Goal: Information Seeking & Learning: Learn about a topic

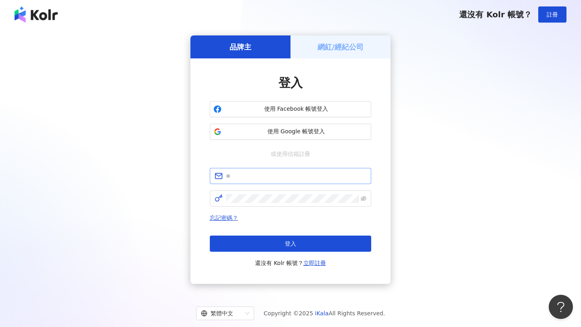
click at [320, 171] on span at bounding box center [290, 176] width 161 height 16
type input "*"
click at [242, 177] on input "**********" at bounding box center [296, 176] width 140 height 9
type input "**********"
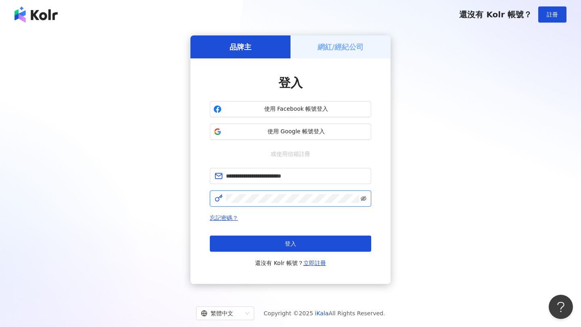
click at [364, 200] on icon "eye-invisible" at bounding box center [363, 198] width 6 height 5
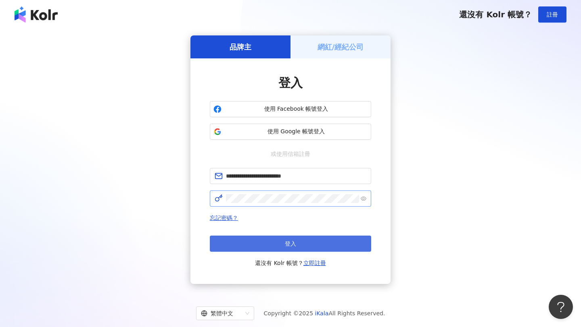
click at [327, 244] on button "登入" at bounding box center [290, 244] width 161 height 16
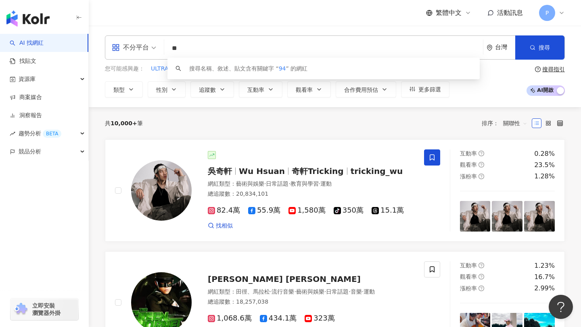
type input "*"
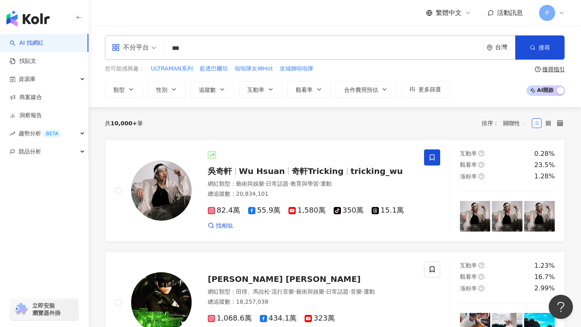
type input "***"
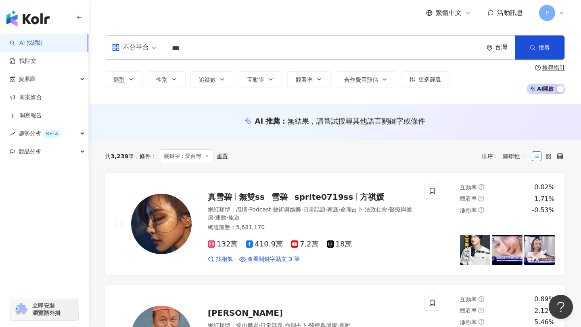
click at [137, 131] on div "AI 推薦 ： 無結果，請嘗試搜尋其他語言關鍵字或條件" at bounding box center [335, 122] width 492 height 36
click at [213, 79] on span "追蹤數" at bounding box center [207, 80] width 17 height 6
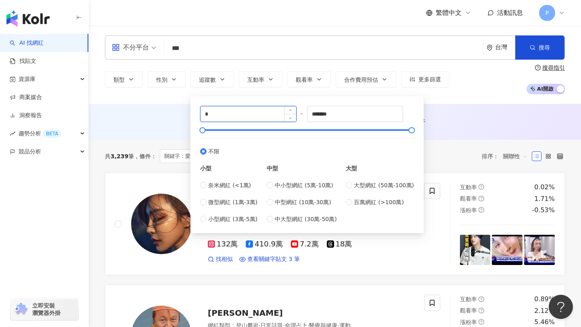
click at [229, 113] on input "*" at bounding box center [248, 113] width 96 height 15
type input "*****"
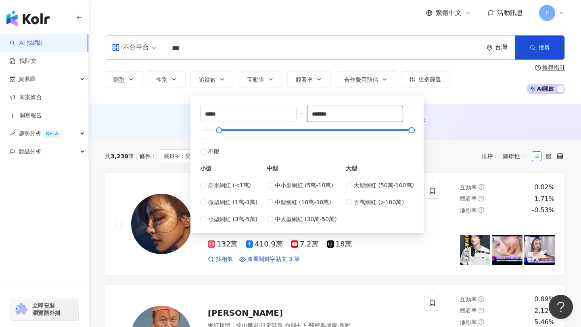
drag, startPoint x: 344, startPoint y: 114, endPoint x: 308, endPoint y: 113, distance: 35.9
click at [308, 113] on div "***** - ******* 不限 小型 奈米網紅 (<1萬) 微型網紅 (1萬-3萬) 小型網紅 (3萬-5萬) 中型 中小型網紅 (5萬-10萬) 中型…" at bounding box center [307, 165] width 214 height 118
type input "******"
click at [474, 119] on div "AI 推薦 ： 無結果，請嘗試搜尋其他語言關鍵字或條件" at bounding box center [335, 121] width 460 height 10
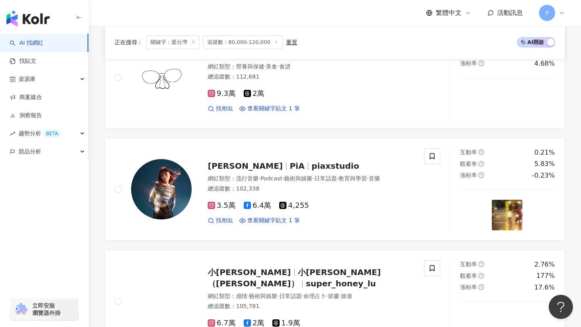
scroll to position [1088, 0]
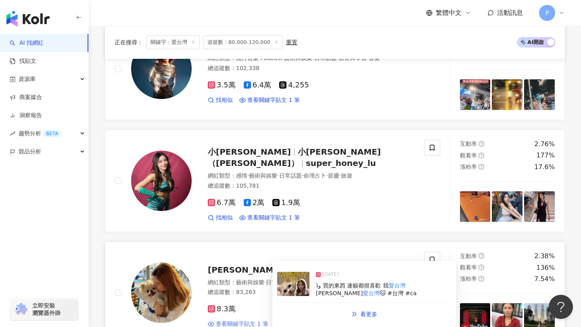
click at [235, 320] on span "查看關鍵字貼文 1 筆" at bounding box center [242, 324] width 52 height 8
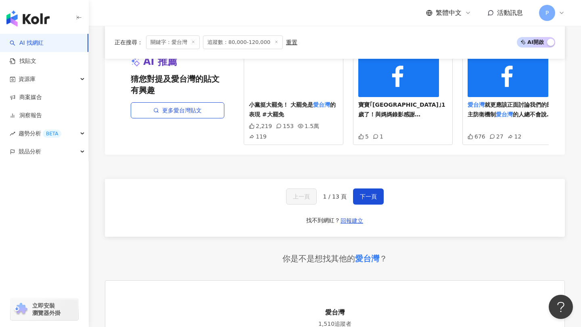
scroll to position [1574, 0]
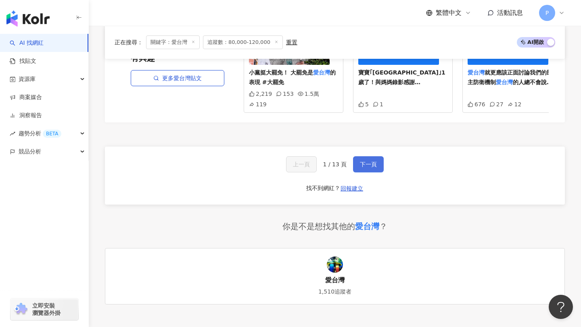
click at [377, 156] on button "下一頁" at bounding box center [368, 164] width 31 height 16
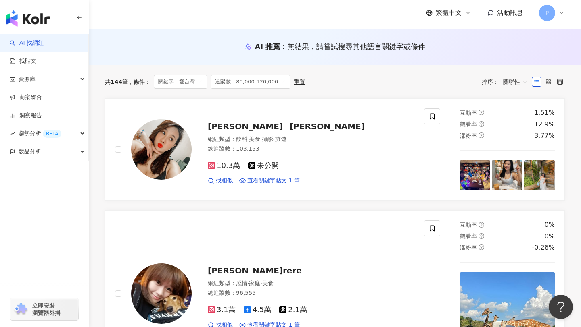
scroll to position [0, 0]
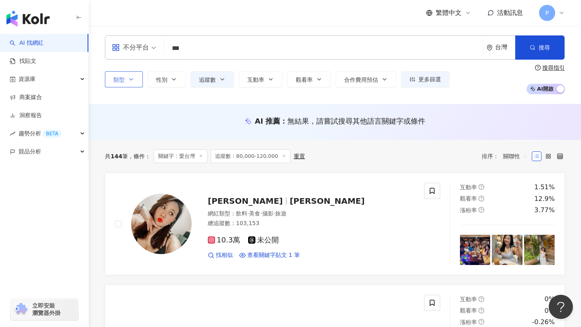
click at [134, 78] on icon "button" at bounding box center [131, 79] width 6 height 6
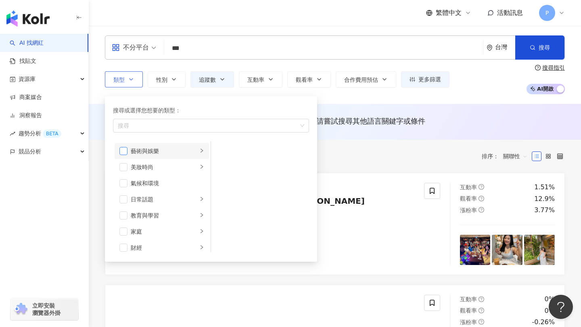
click at [127, 153] on span "button" at bounding box center [123, 151] width 8 height 8
click at [202, 152] on icon "right" at bounding box center [201, 150] width 5 height 5
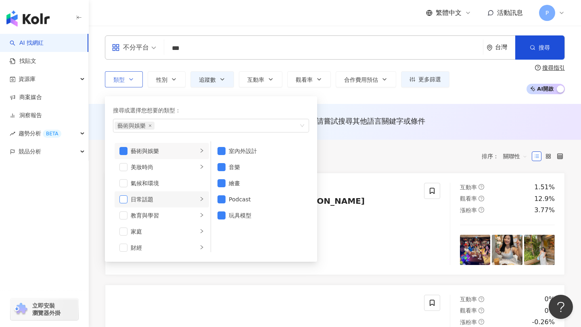
click at [126, 198] on span "button" at bounding box center [123, 200] width 8 height 8
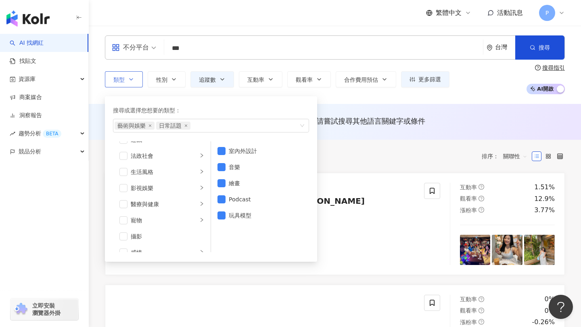
scroll to position [164, 0]
click at [125, 168] on span "button" at bounding box center [123, 165] width 8 height 8
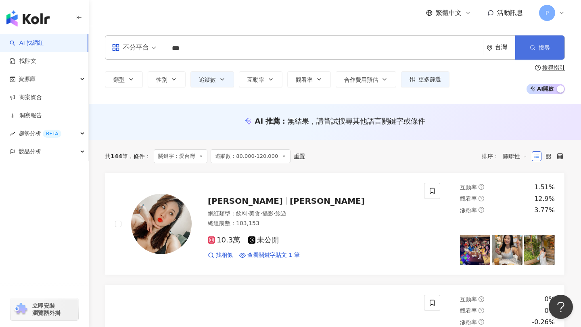
click at [541, 49] on span "搜尋" at bounding box center [543, 47] width 11 height 6
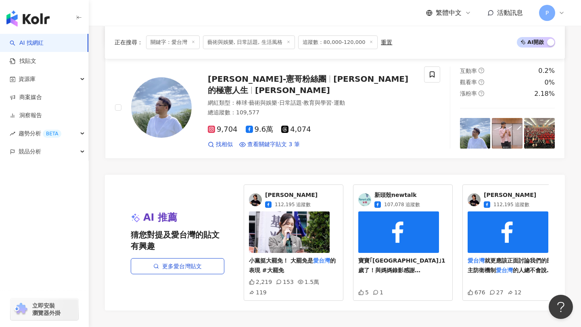
scroll to position [1406, 0]
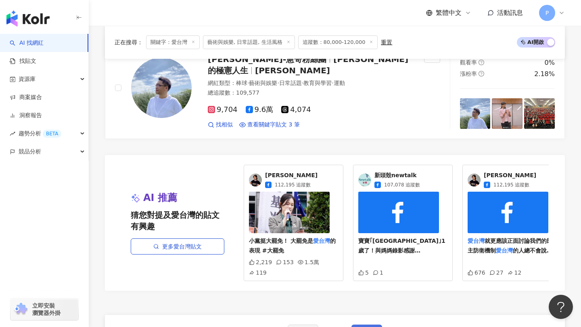
click at [373, 327] on span "下一頁" at bounding box center [366, 333] width 17 height 6
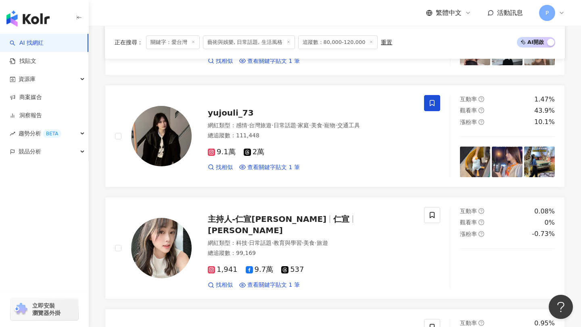
scroll to position [822, 0]
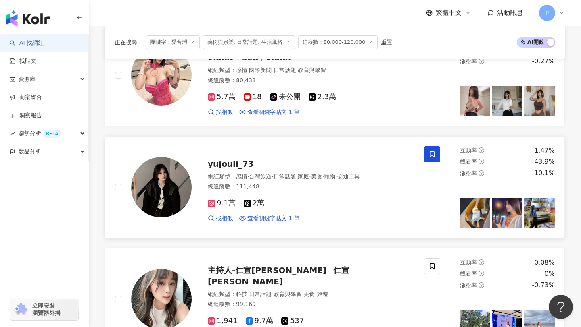
click at [233, 162] on span "yujouli_73" at bounding box center [231, 164] width 46 height 10
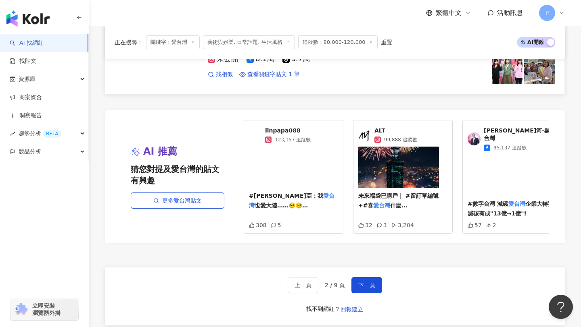
scroll to position [1531, 0]
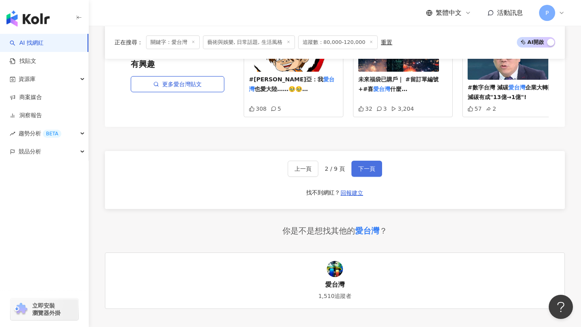
click at [364, 166] on span "下一頁" at bounding box center [366, 169] width 17 height 6
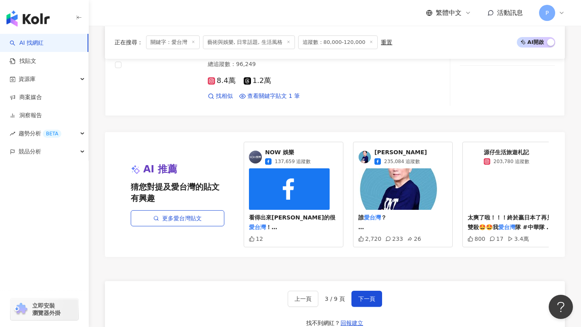
scroll to position [1492, 0]
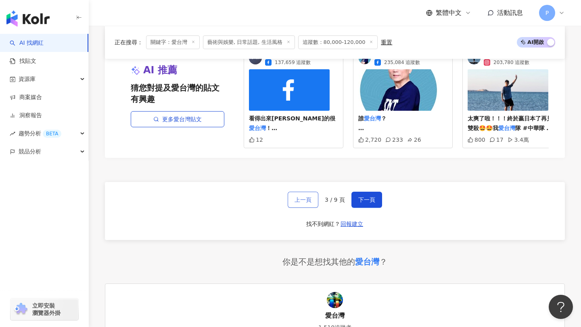
click at [301, 202] on span "上一頁" at bounding box center [302, 200] width 17 height 6
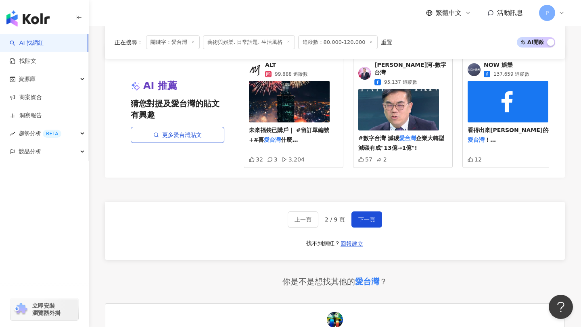
scroll to position [1511, 0]
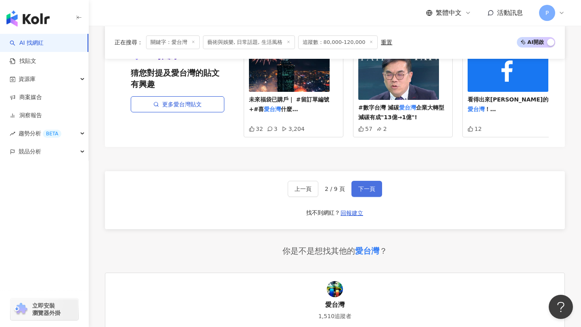
click at [364, 181] on button "下一頁" at bounding box center [366, 189] width 31 height 16
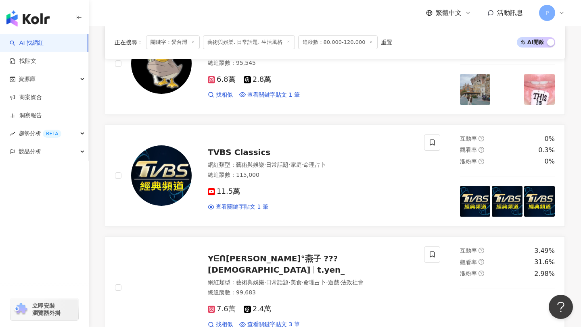
scroll to position [879, 0]
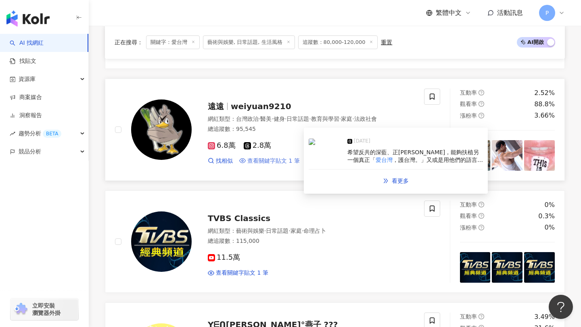
click at [271, 162] on span "查看關鍵字貼文 1 筆" at bounding box center [273, 161] width 52 height 8
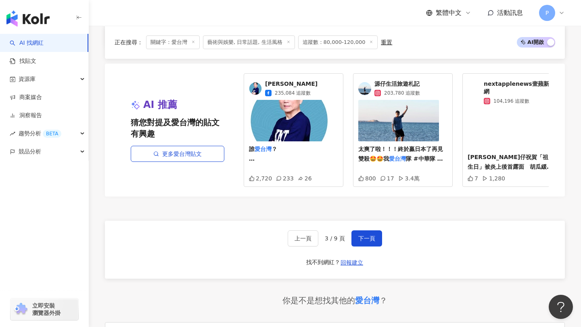
scroll to position [1559, 0]
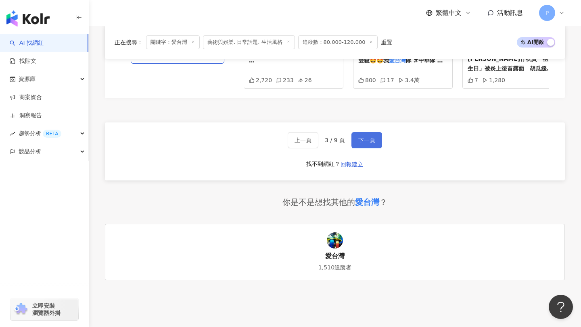
click at [361, 137] on span "下一頁" at bounding box center [366, 140] width 17 height 6
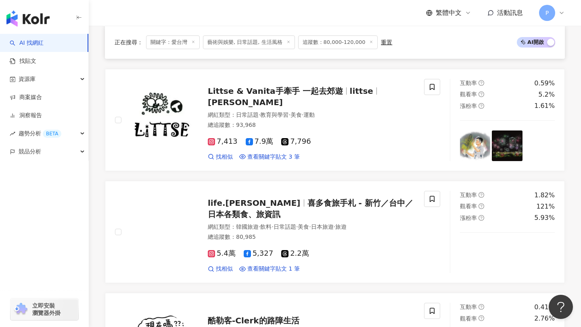
scroll to position [862, 0]
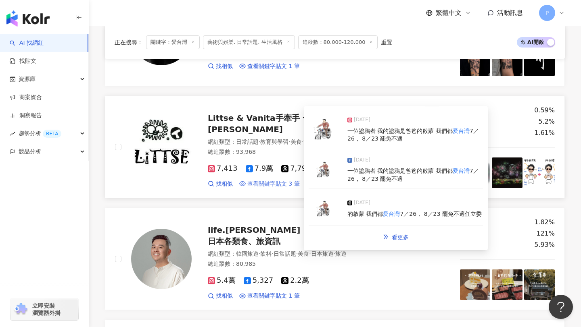
click at [280, 180] on span "查看關鍵字貼文 3 筆" at bounding box center [273, 184] width 52 height 8
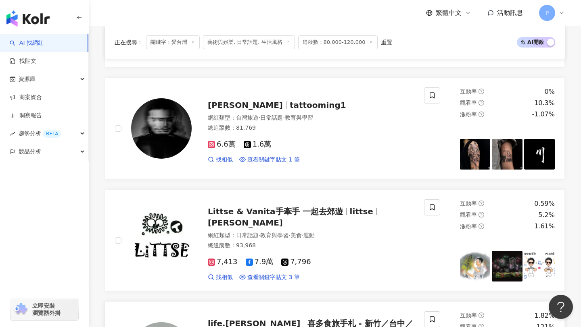
scroll to position [768, 0]
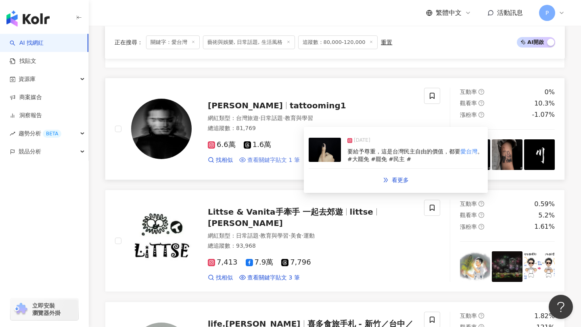
click at [276, 161] on span "查看關鍵字貼文 1 筆" at bounding box center [273, 160] width 52 height 8
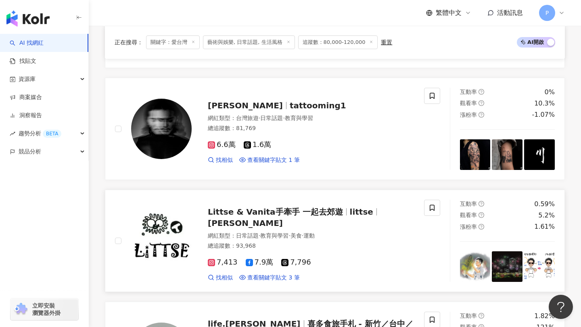
click at [255, 217] on span "Littse & Vanita手牽手 一起去郊遊" at bounding box center [275, 212] width 135 height 10
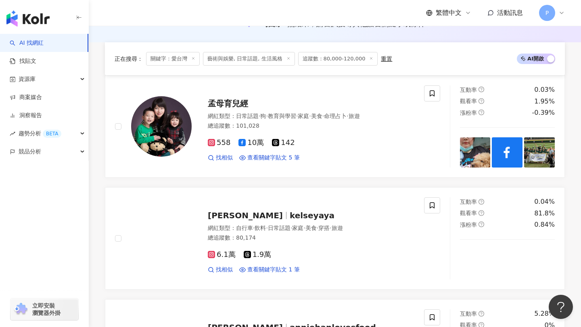
scroll to position [0, 0]
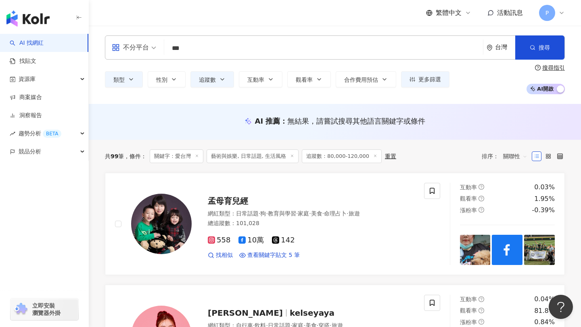
click at [234, 44] on input "***" at bounding box center [323, 48] width 312 height 15
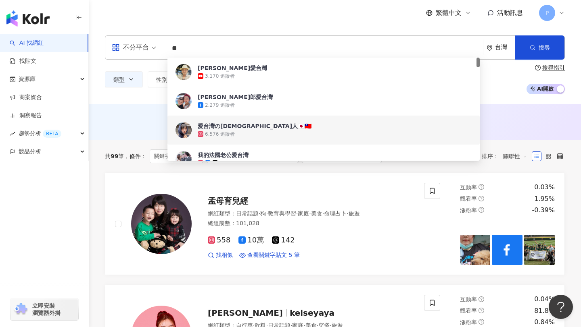
type input "*"
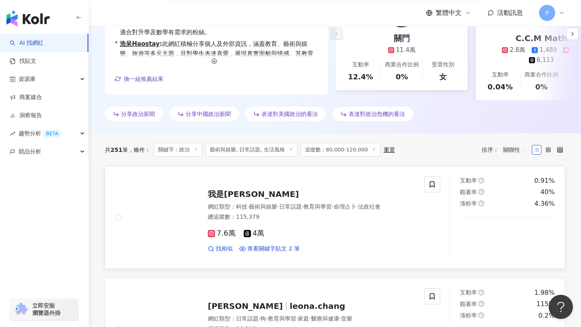
scroll to position [239, 0]
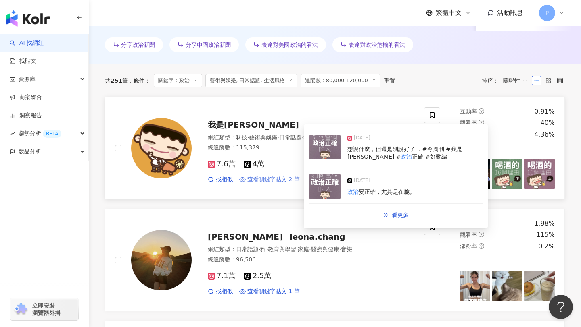
click at [293, 177] on span "查看關鍵字貼文 2 筆" at bounding box center [273, 180] width 52 height 8
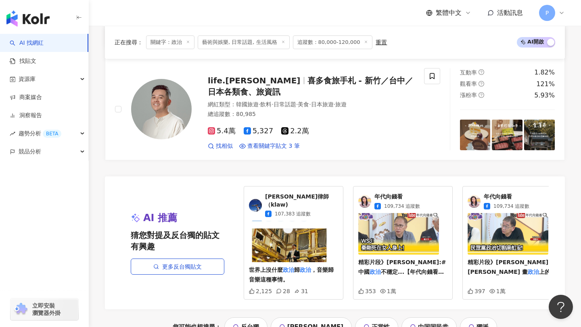
scroll to position [1565, 0]
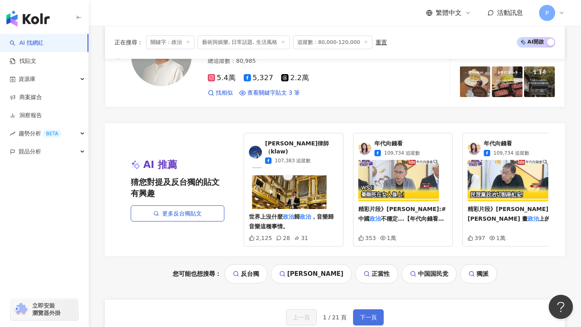
click at [376, 310] on button "下一頁" at bounding box center [368, 318] width 31 height 16
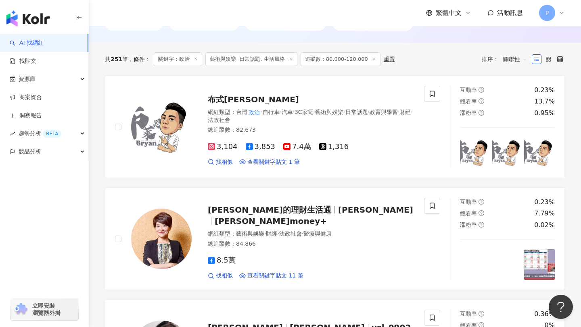
scroll to position [0, 0]
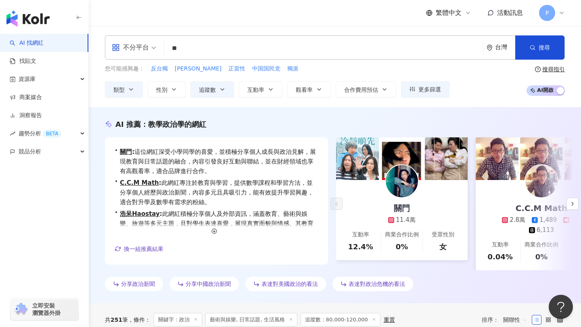
click at [170, 49] on input "**" at bounding box center [323, 48] width 312 height 15
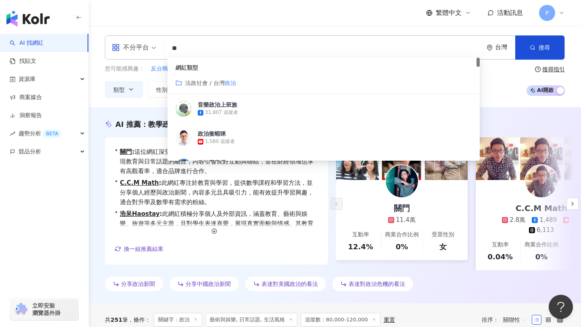
click at [198, 45] on input "**" at bounding box center [323, 48] width 312 height 15
type input "*"
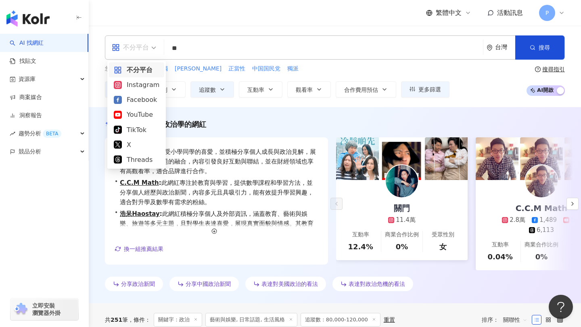
click at [151, 50] on span "不分平台" at bounding box center [134, 47] width 44 height 13
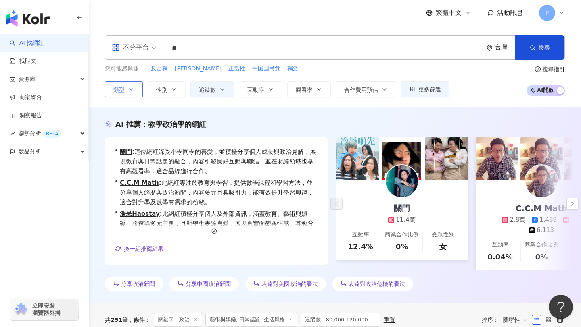
click at [129, 84] on button "類型" at bounding box center [124, 89] width 38 height 16
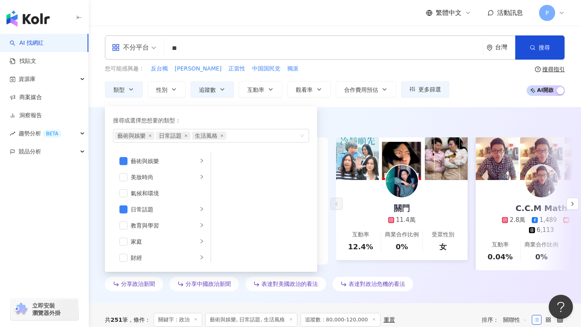
click at [142, 51] on div "不分平台" at bounding box center [130, 47] width 37 height 13
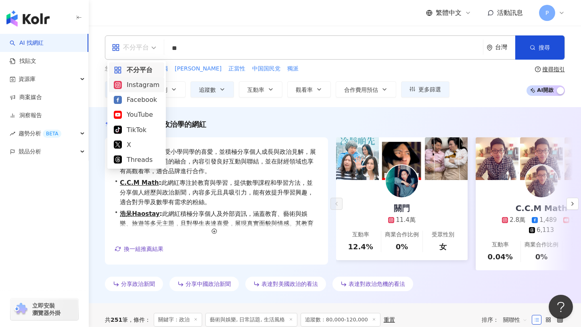
click at [119, 84] on icon at bounding box center [118, 85] width 6 height 6
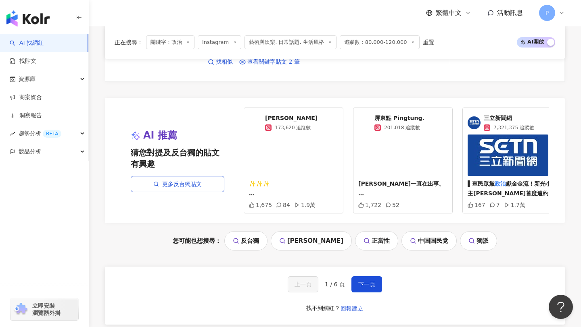
scroll to position [1631, 0]
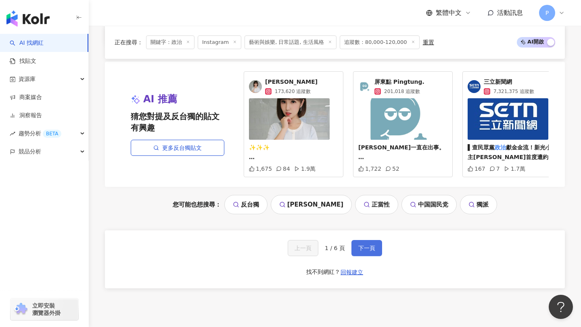
click at [371, 253] on button "下一頁" at bounding box center [366, 248] width 31 height 16
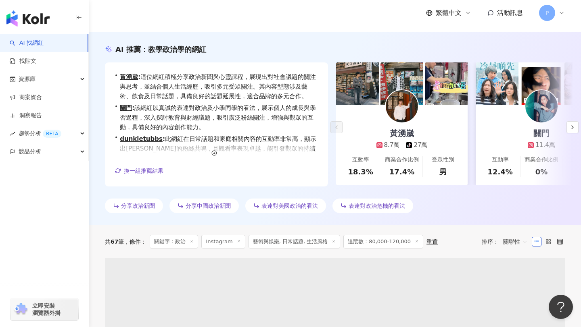
scroll to position [9, 0]
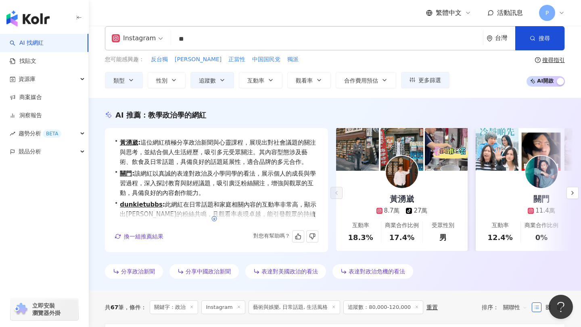
click at [213, 219] on polyline "button" at bounding box center [214, 219] width 2 height 1
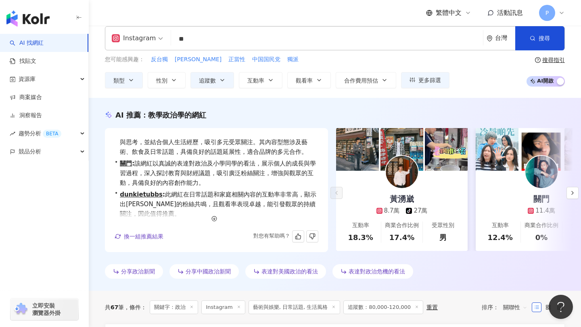
scroll to position [0, 0]
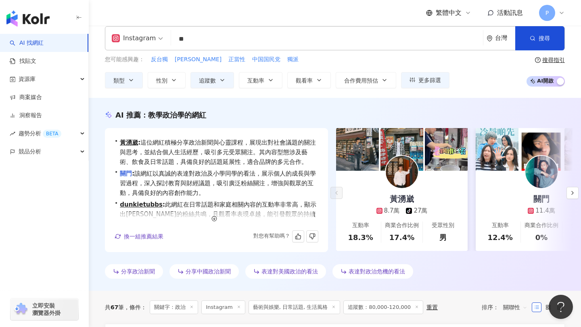
click at [125, 173] on link "關門" at bounding box center [126, 173] width 12 height 7
click at [259, 42] on input "**" at bounding box center [326, 38] width 305 height 15
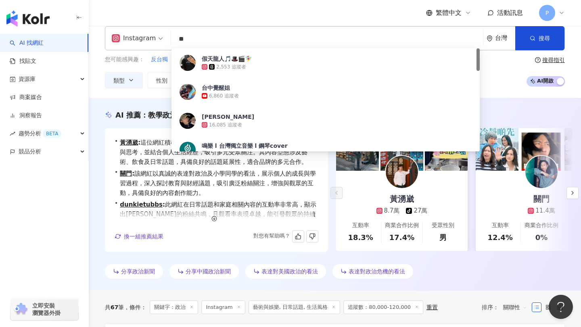
type input "*"
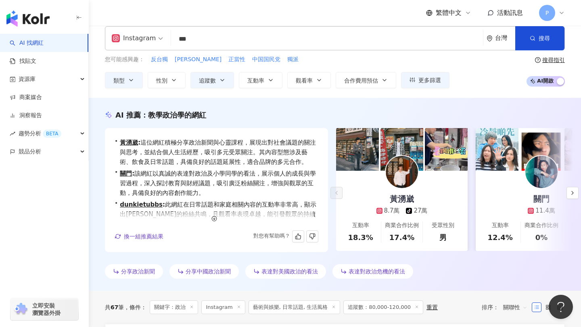
type input "***"
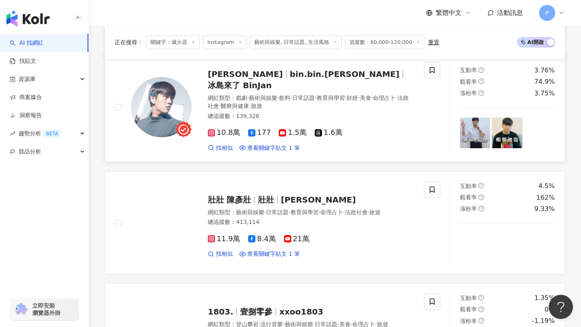
scroll to position [521, 0]
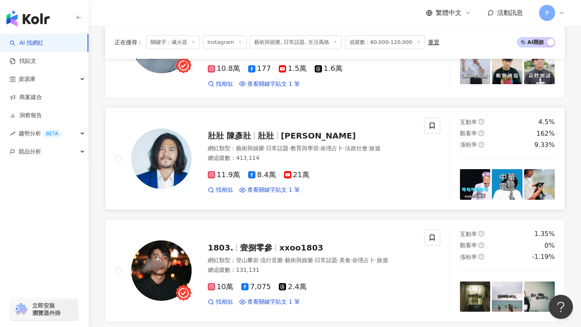
click at [287, 131] on span "陳彥壯" at bounding box center [318, 136] width 75 height 10
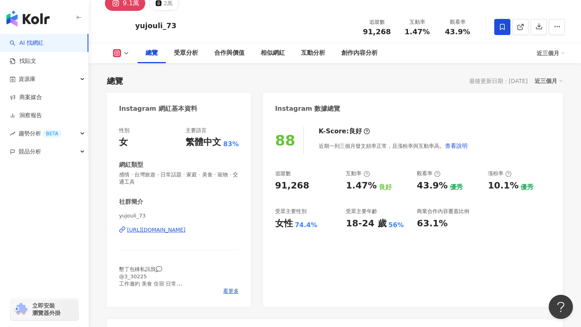
scroll to position [128, 0]
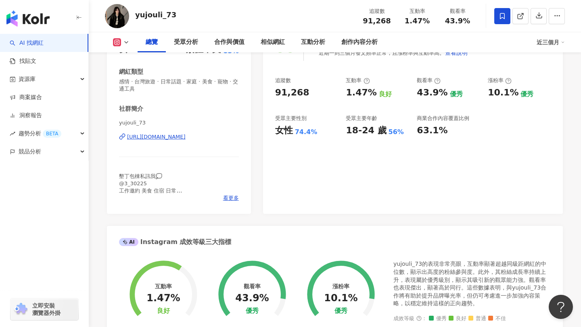
click at [185, 134] on div "https://www.instagram.com/yujouli_73/" at bounding box center [156, 136] width 58 height 7
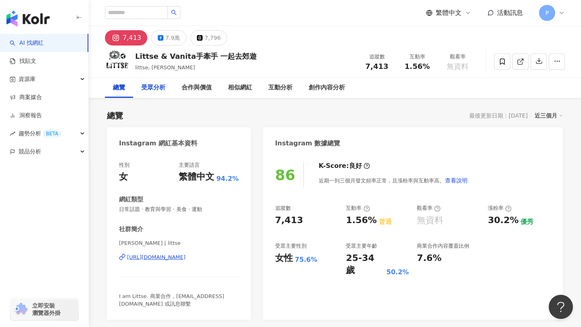
click at [160, 93] on div "受眾分析" at bounding box center [153, 88] width 40 height 20
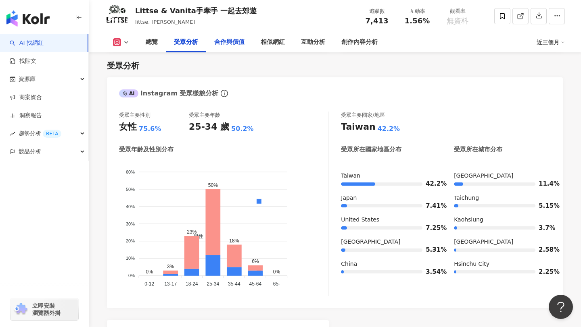
click at [223, 44] on div "合作與價值" at bounding box center [229, 42] width 30 height 10
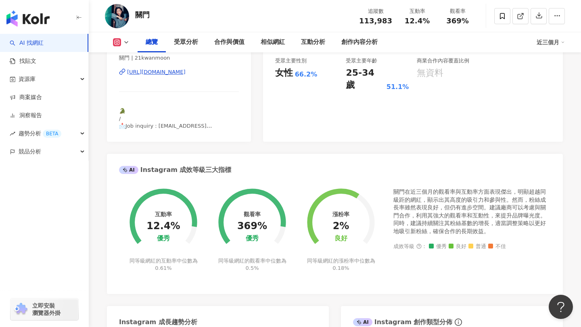
scroll to position [173, 0]
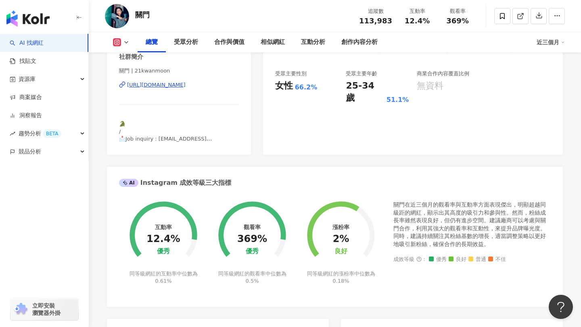
click at [185, 83] on div "https://www.instagram.com/21kwanmoon/" at bounding box center [156, 84] width 58 height 7
